Goal: Transaction & Acquisition: Obtain resource

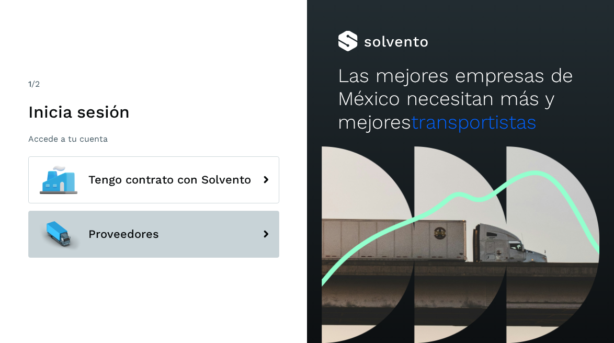
click at [167, 227] on button "Proveedores" at bounding box center [153, 234] width 251 height 47
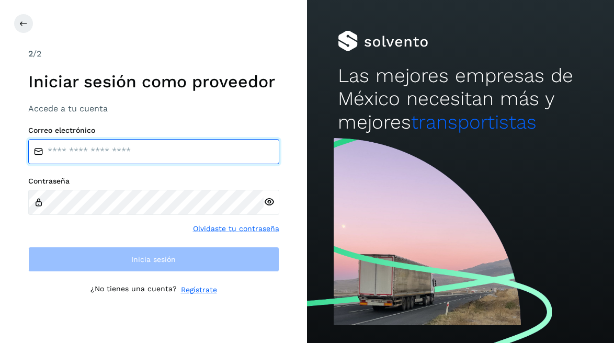
click at [106, 160] on input "email" at bounding box center [153, 151] width 251 height 25
type input "**********"
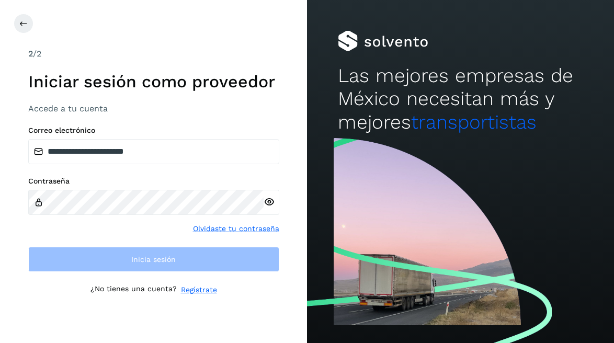
click at [270, 200] on icon at bounding box center [268, 202] width 11 height 11
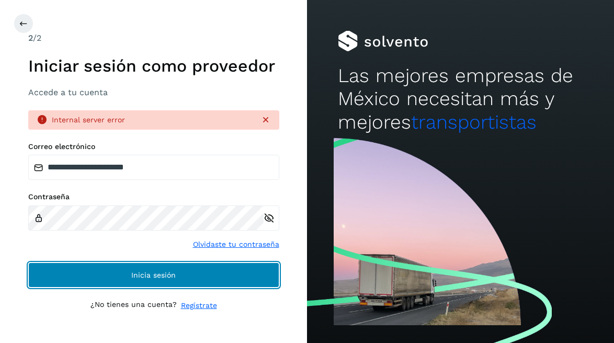
click at [140, 278] on span "Inicia sesión" at bounding box center [153, 274] width 44 height 7
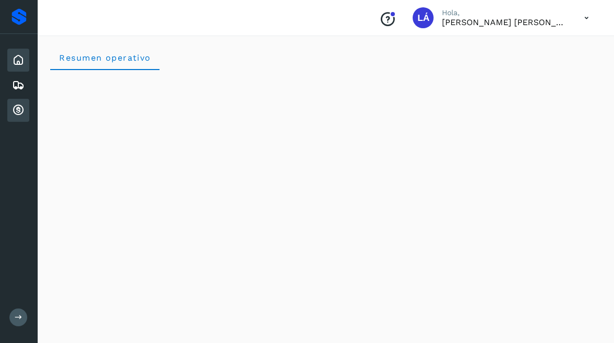
click at [13, 118] on div "Cuentas por cobrar" at bounding box center [18, 110] width 22 height 23
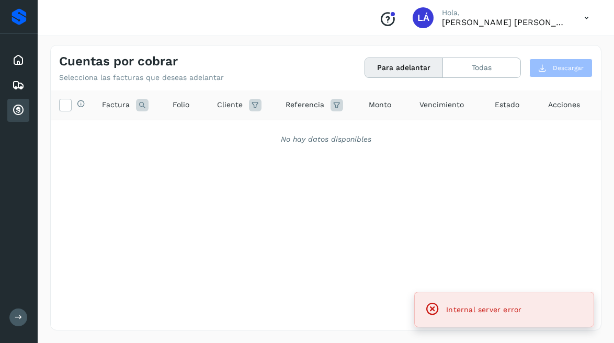
click at [430, 305] on icon at bounding box center [432, 309] width 15 height 15
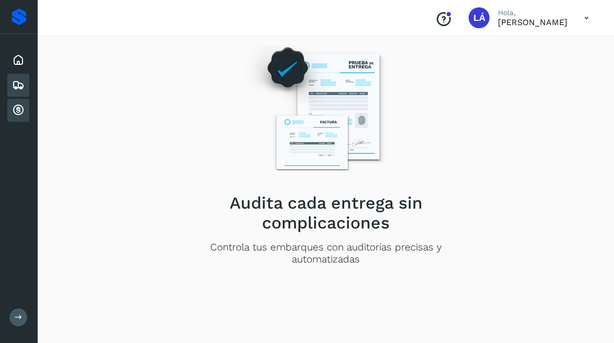
click at [18, 108] on icon at bounding box center [18, 110] width 13 height 13
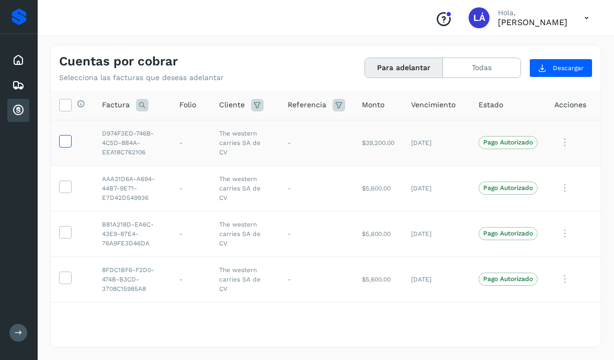
click at [68, 143] on icon at bounding box center [65, 140] width 11 height 11
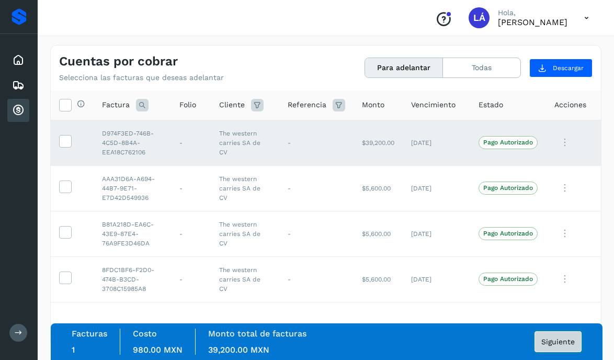
click at [573, 332] on button "Siguiente" at bounding box center [557, 341] width 47 height 21
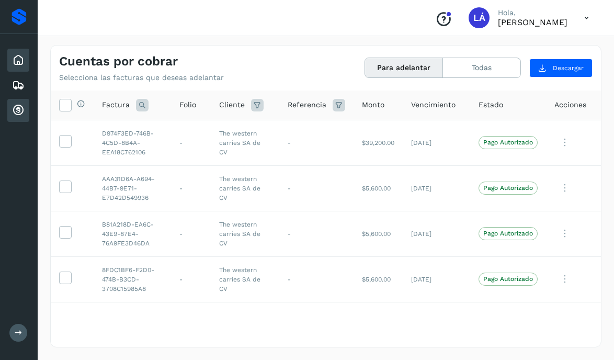
click at [16, 61] on icon at bounding box center [18, 60] width 13 height 13
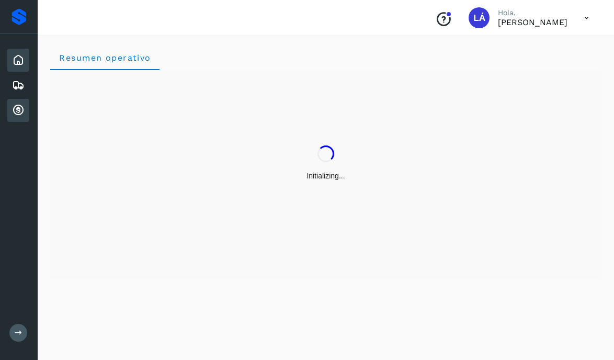
click at [19, 114] on icon at bounding box center [18, 110] width 13 height 13
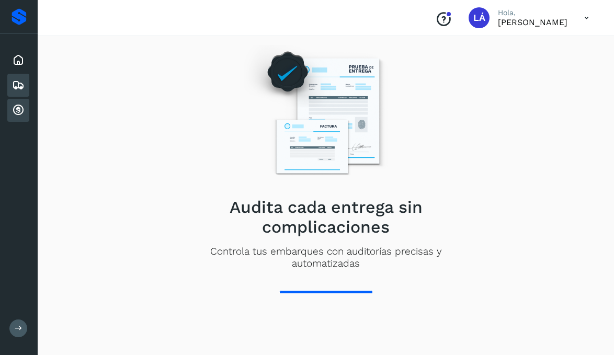
click at [18, 114] on icon at bounding box center [18, 110] width 13 height 13
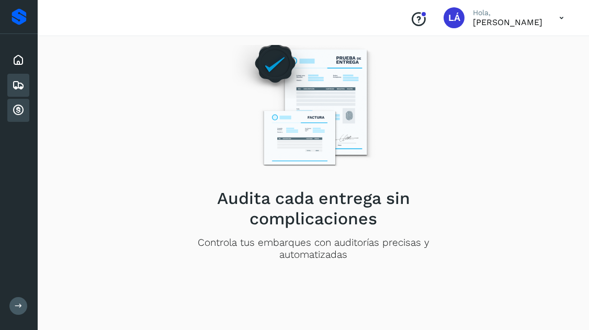
click at [20, 109] on icon at bounding box center [18, 110] width 13 height 13
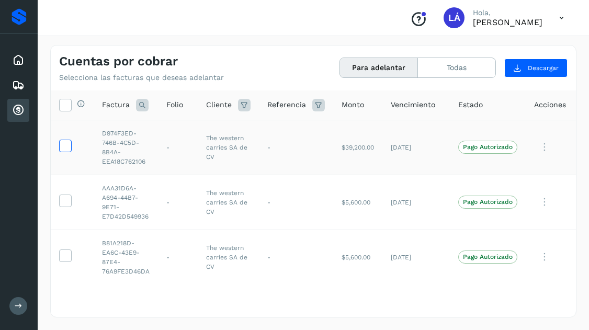
click at [69, 146] on icon at bounding box center [65, 145] width 11 height 11
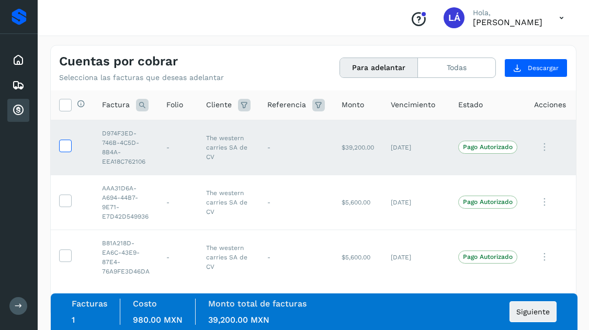
scroll to position [176, 0]
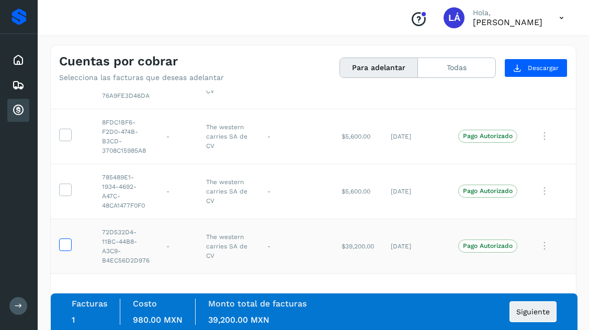
click at [67, 242] on icon at bounding box center [65, 243] width 11 height 11
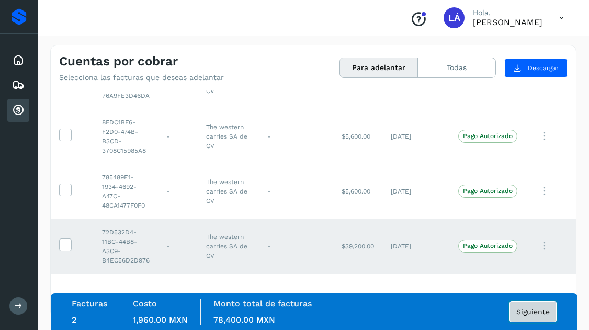
click at [523, 314] on span "Siguiente" at bounding box center [532, 311] width 33 height 7
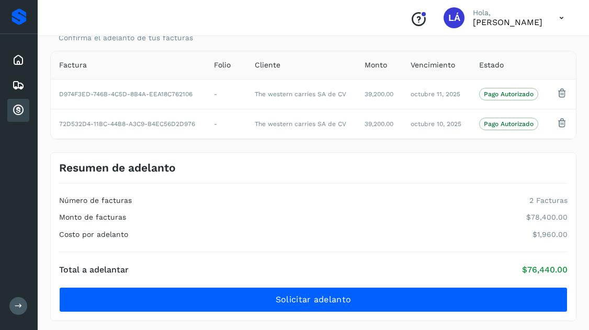
scroll to position [51, 0]
